Goal: Navigation & Orientation: Find specific page/section

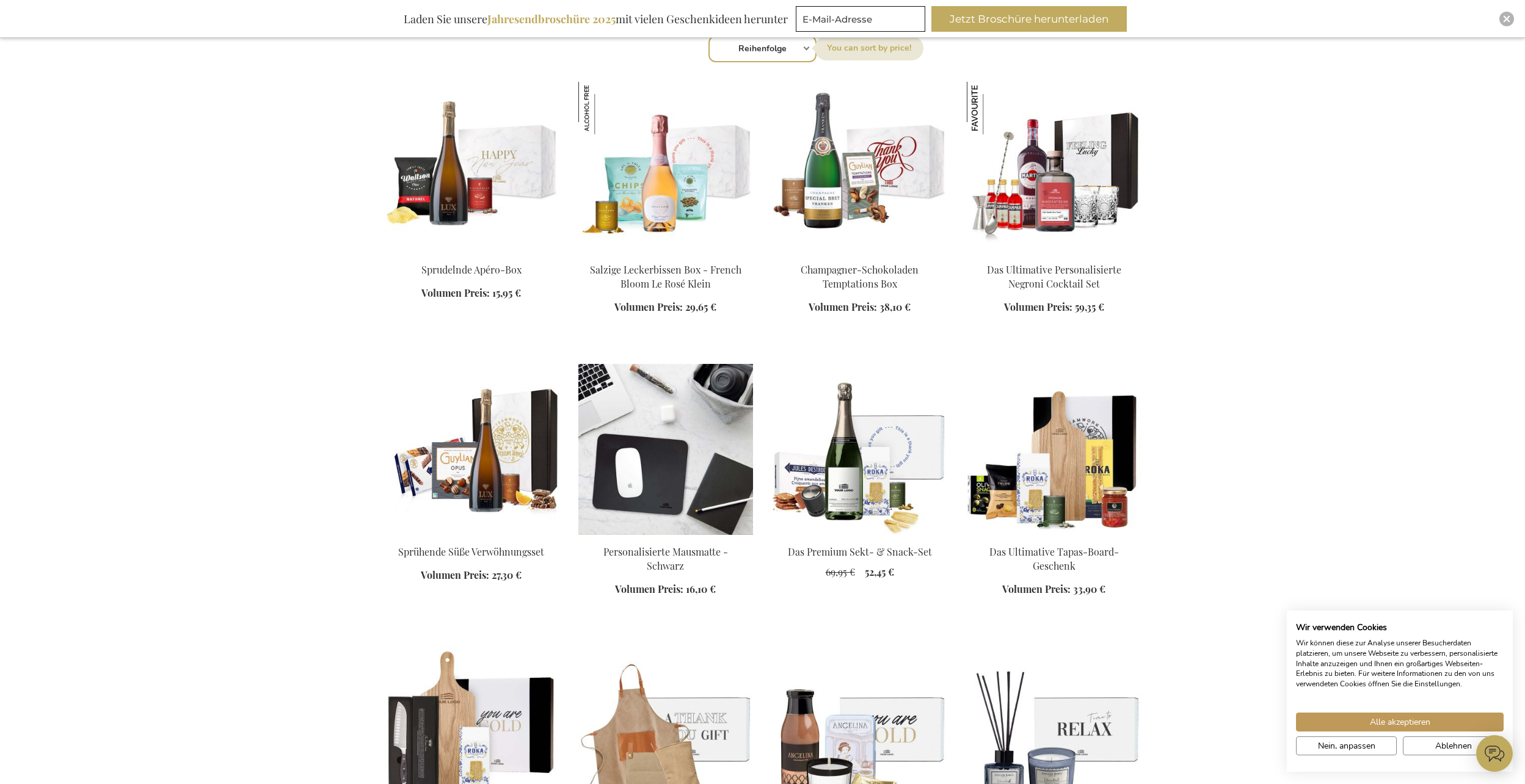
scroll to position [977, 0]
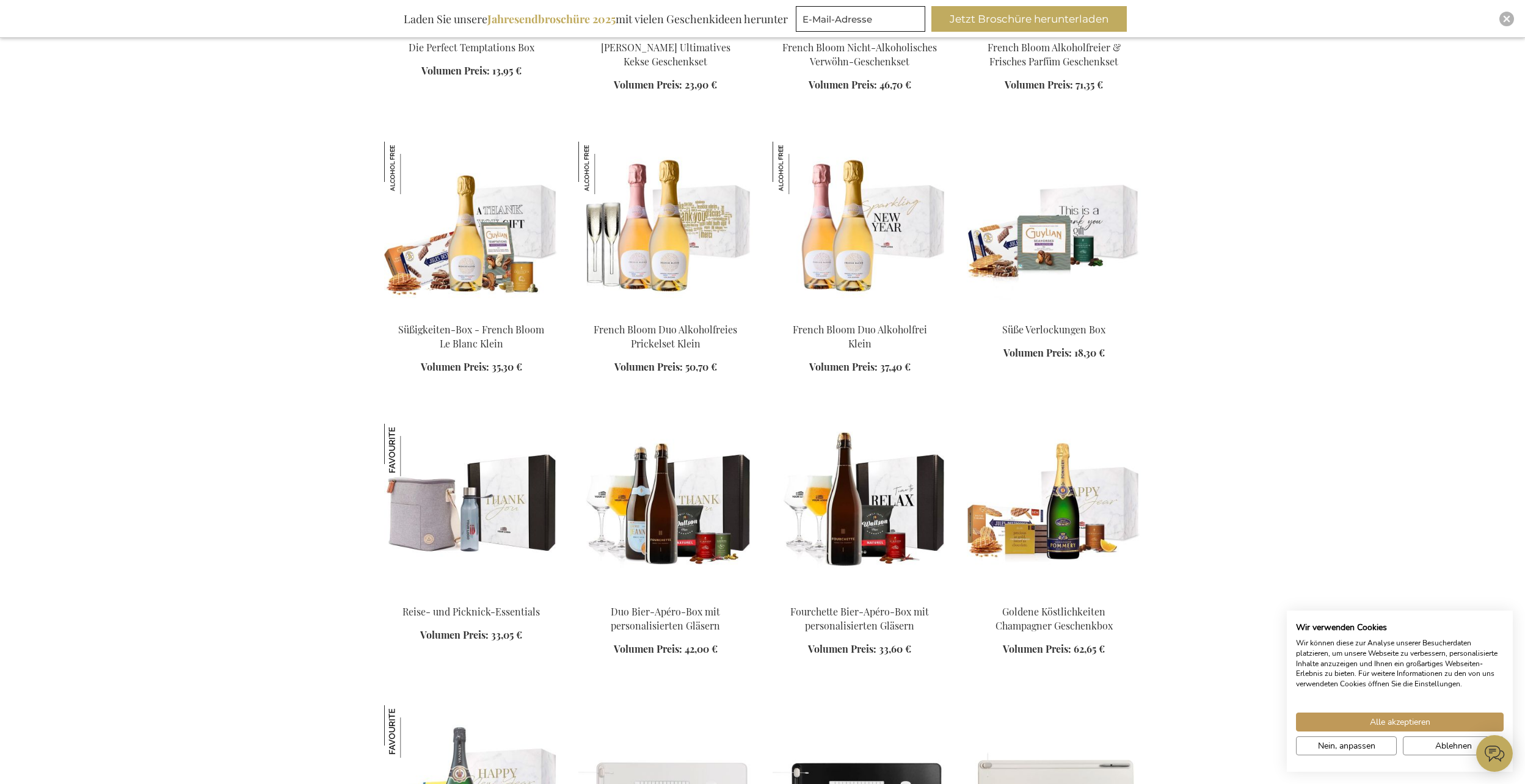
scroll to position [4824, 0]
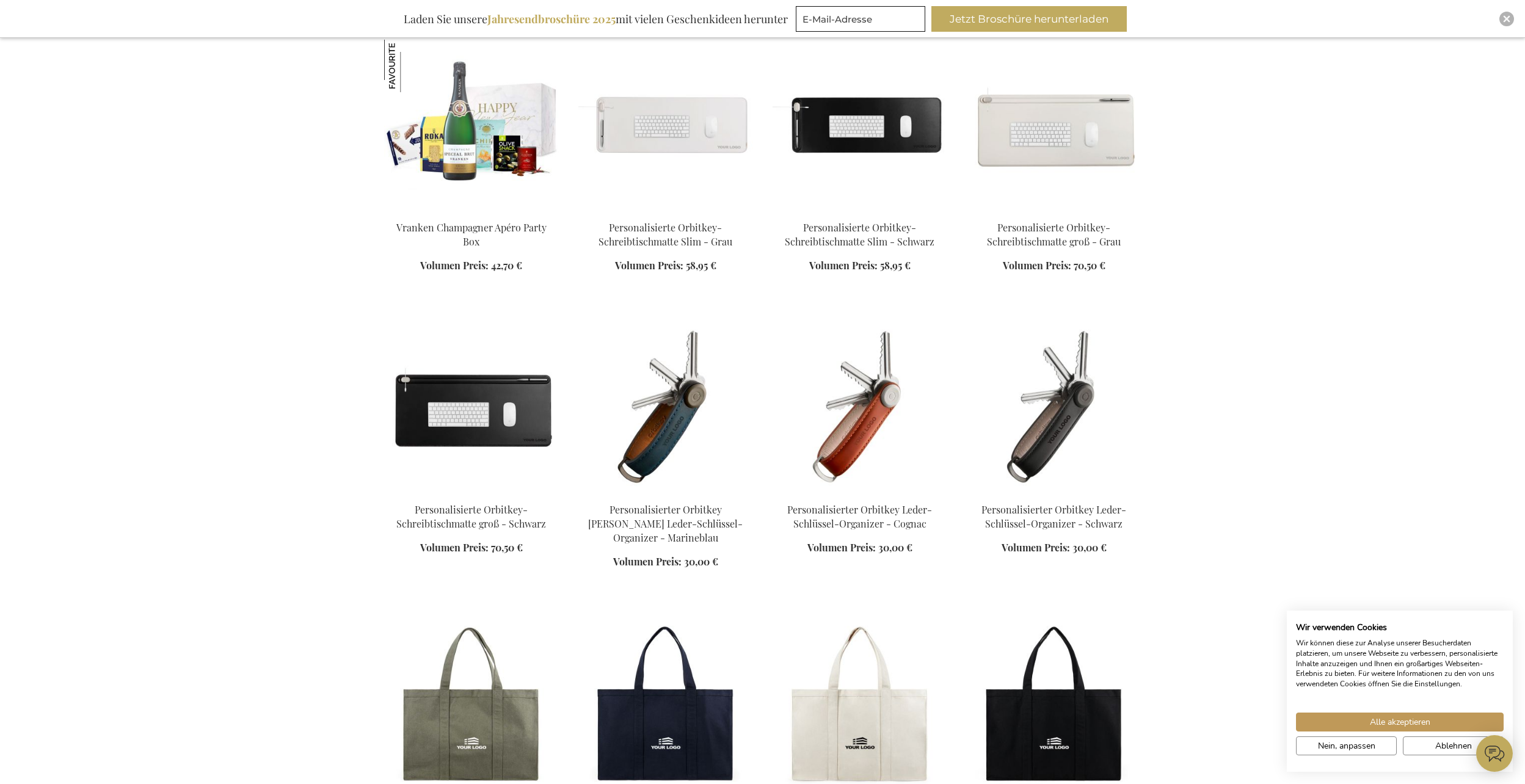
scroll to position [5190, 0]
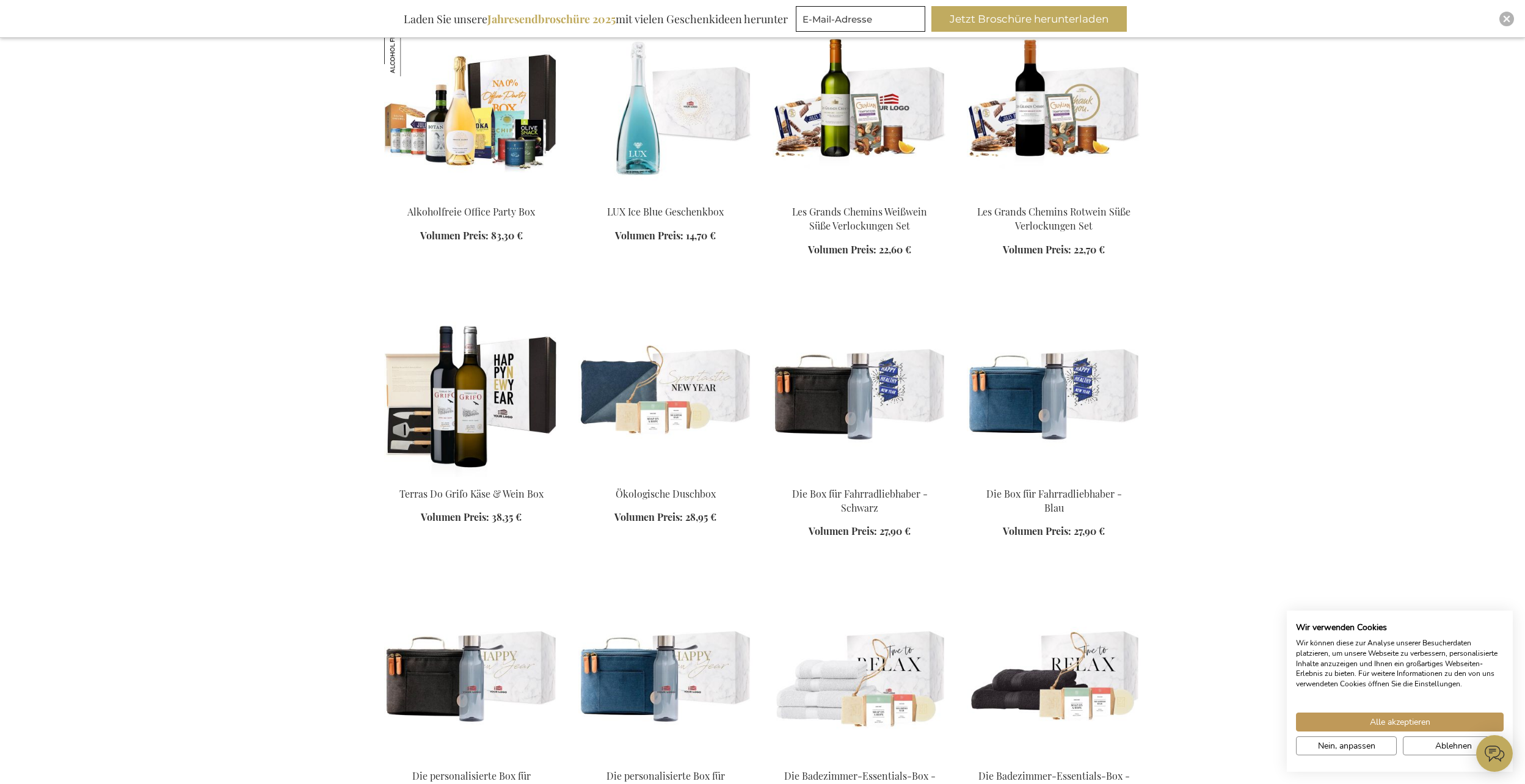
scroll to position [7449, 0]
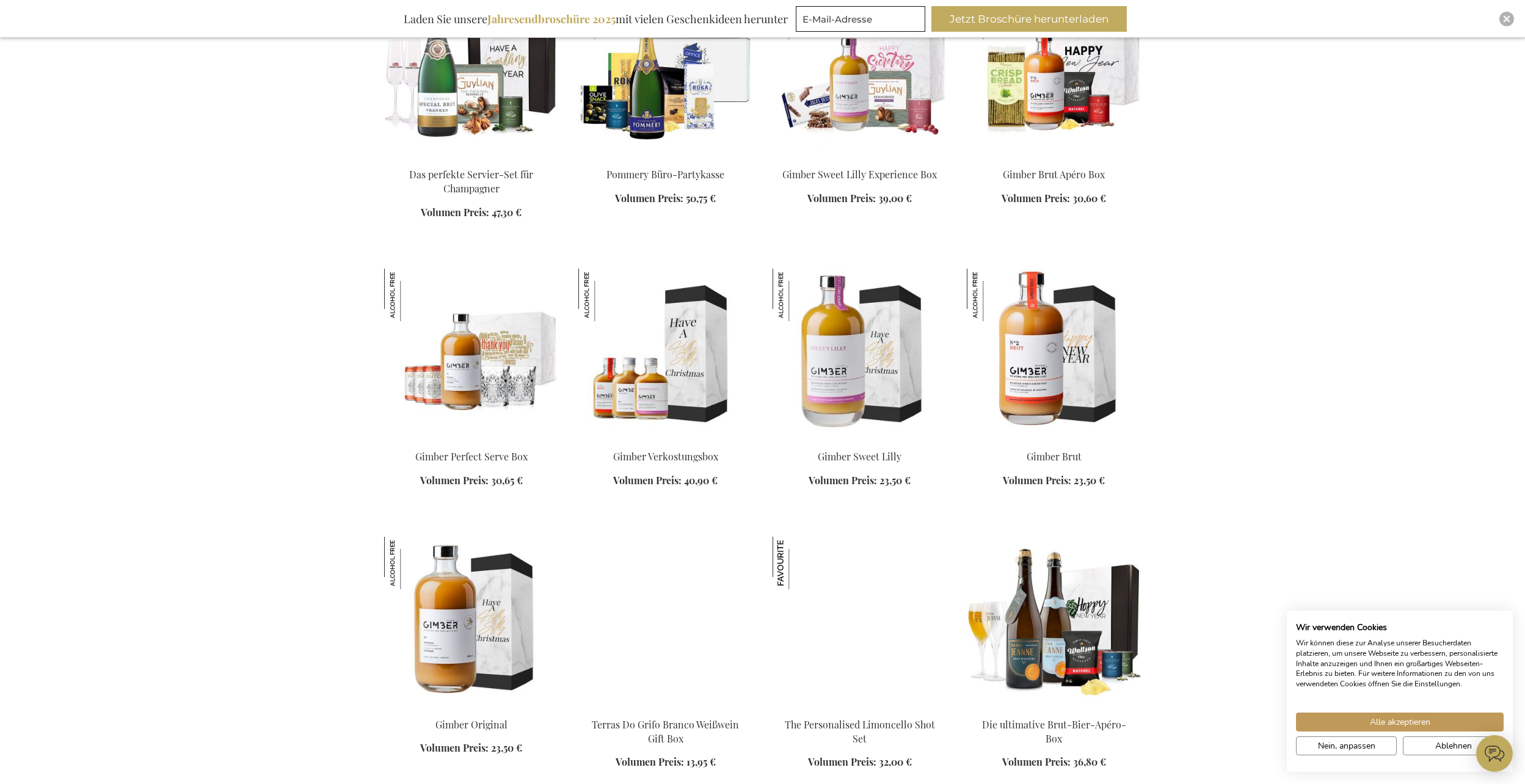
scroll to position [8976, 0]
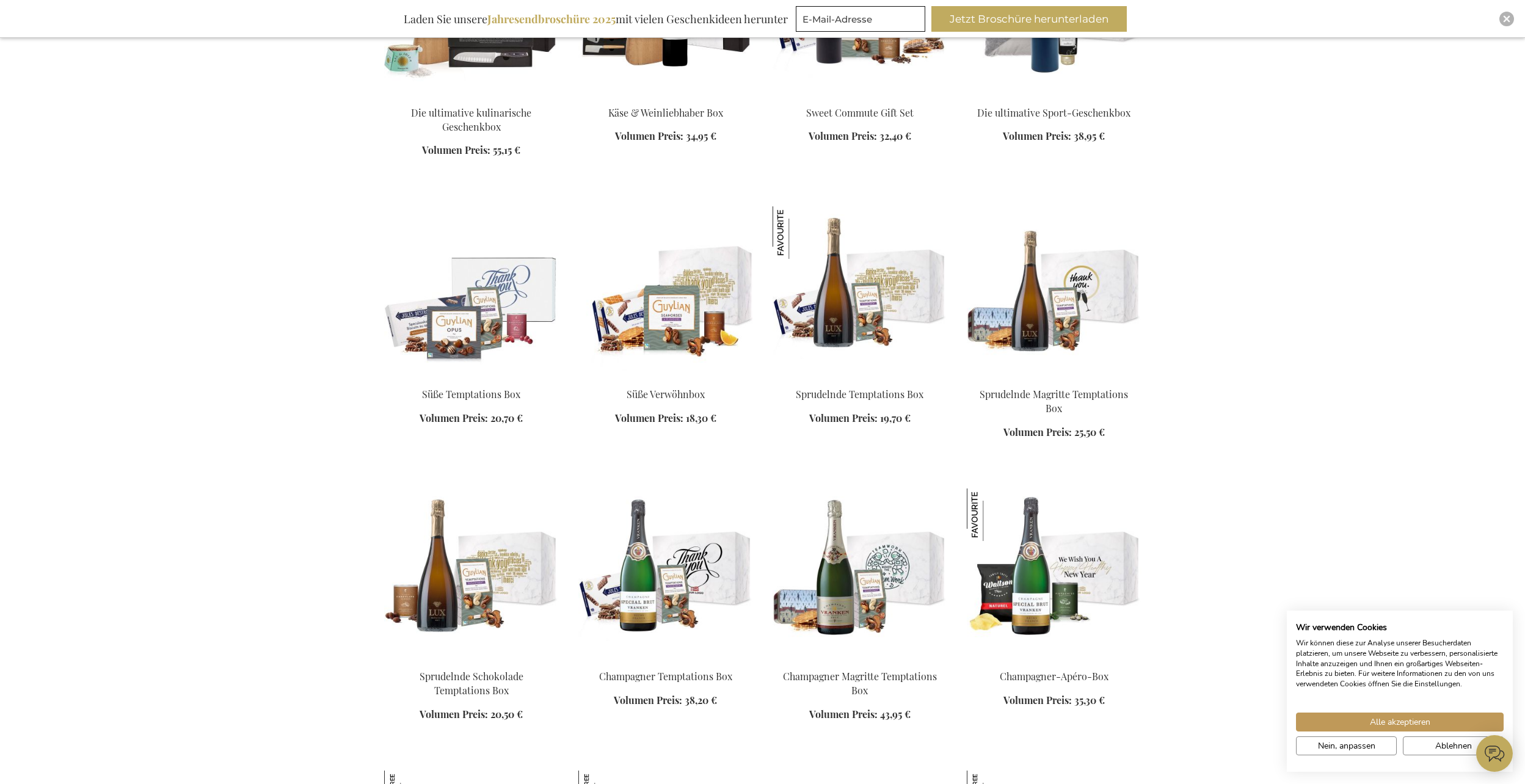
scroll to position [10136, 0]
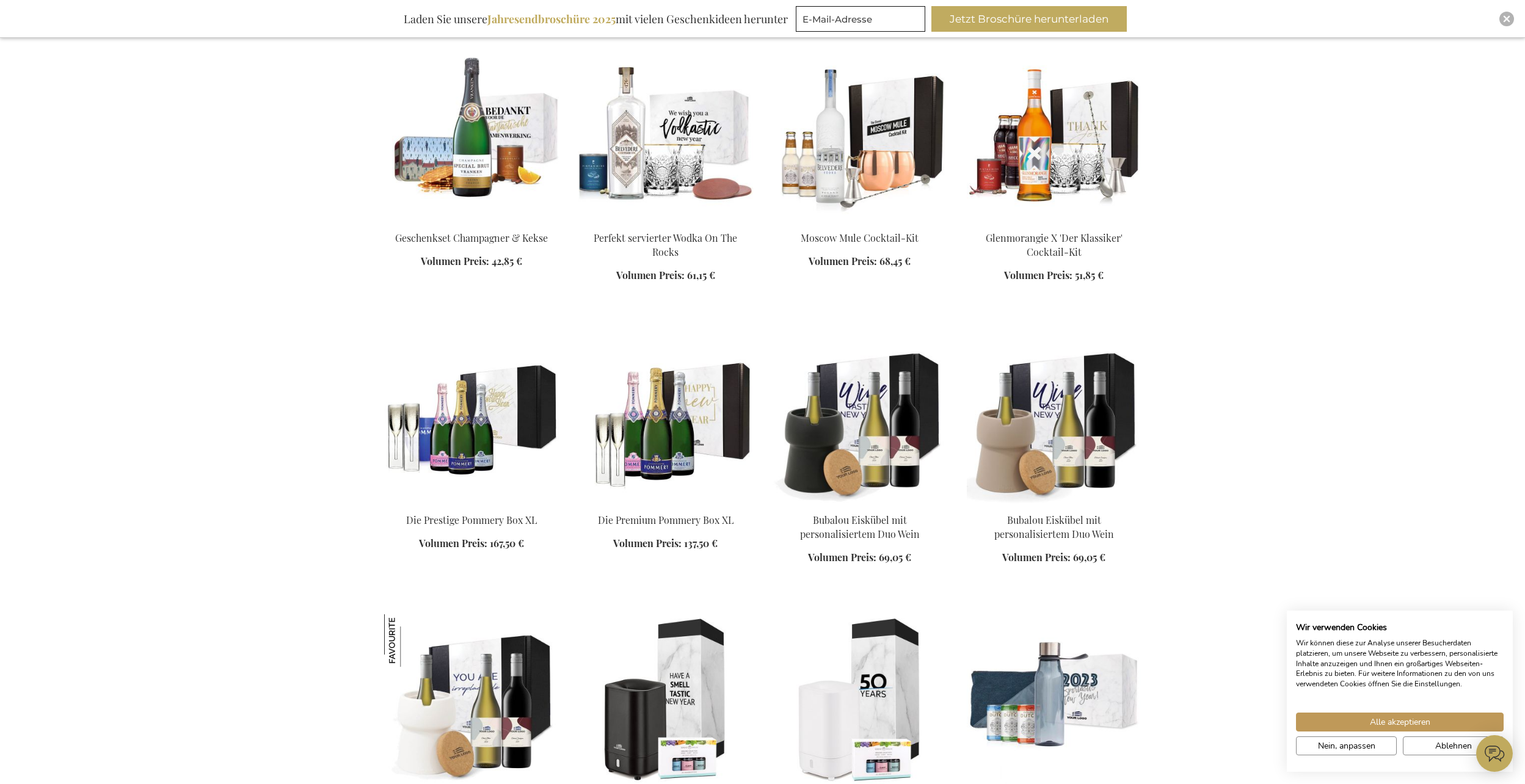
scroll to position [13128, 0]
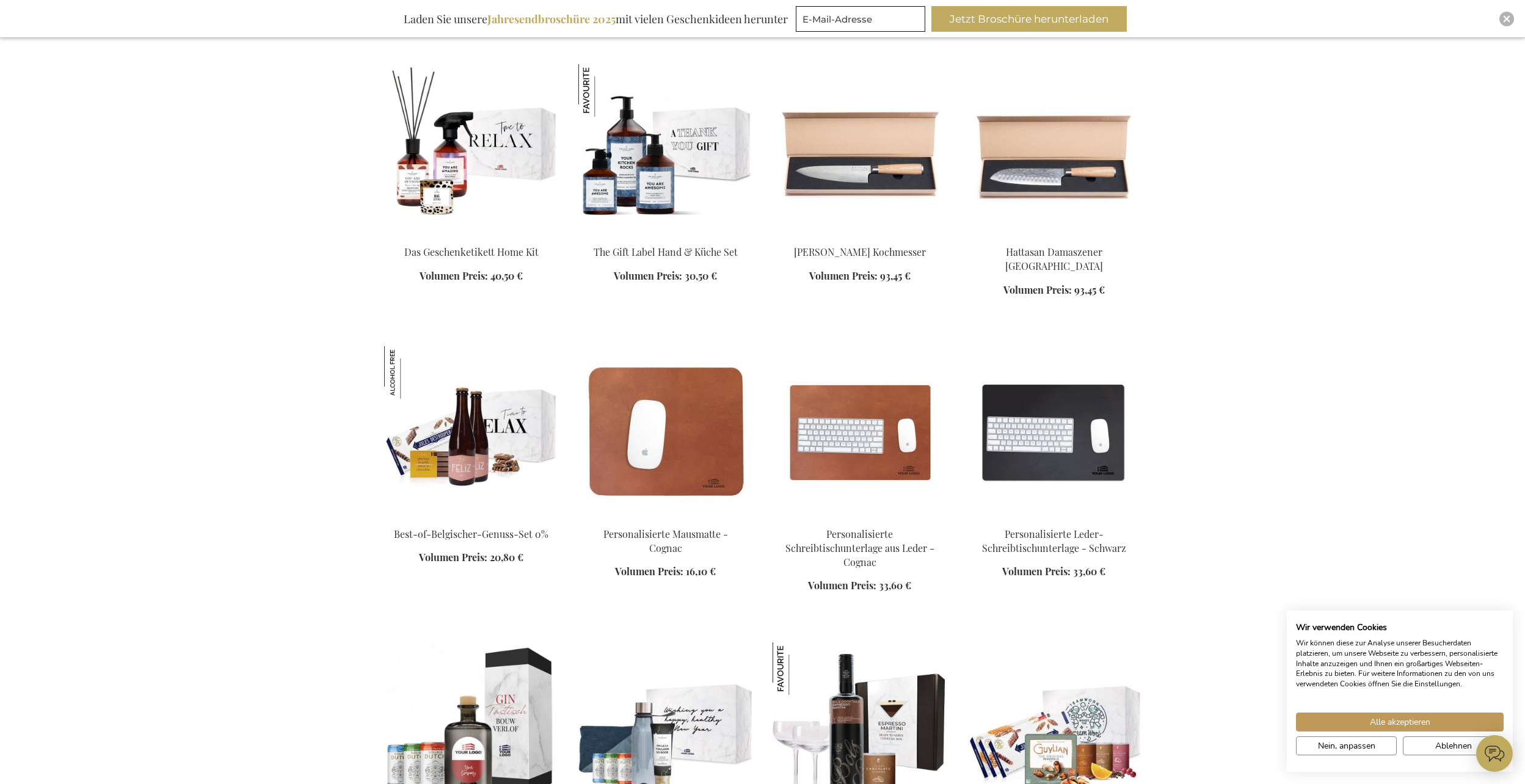
scroll to position [14227, 0]
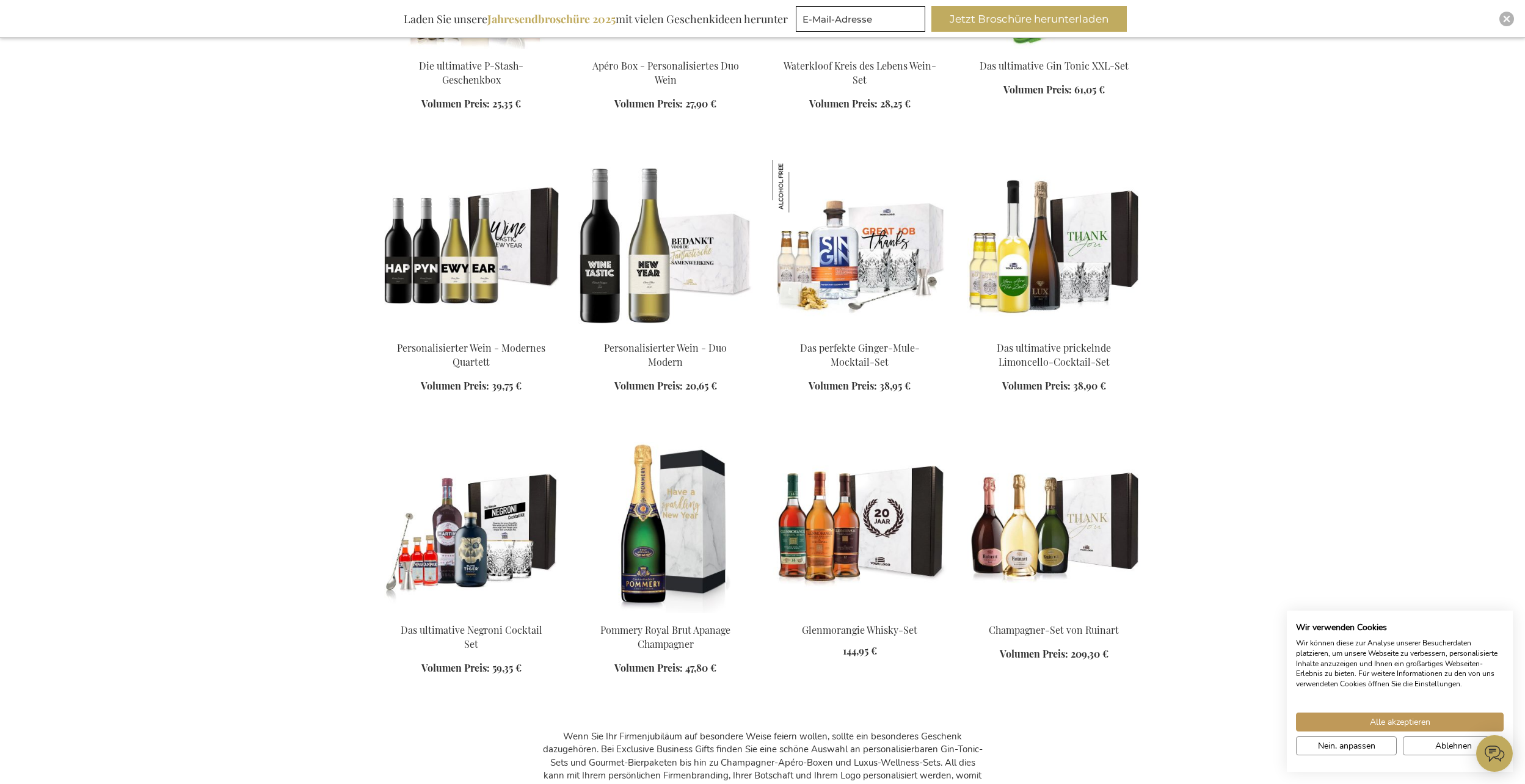
scroll to position [15937, 0]
